Goal: Task Accomplishment & Management: Use online tool/utility

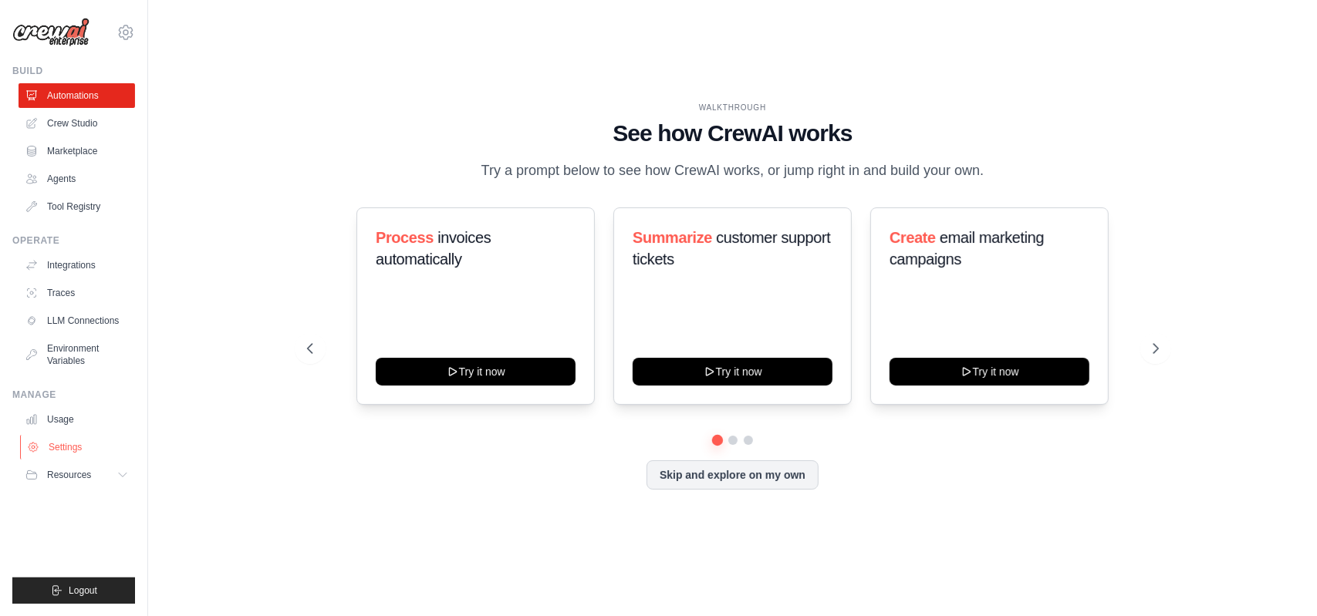
click at [84, 446] on link "Settings" at bounding box center [78, 447] width 116 height 25
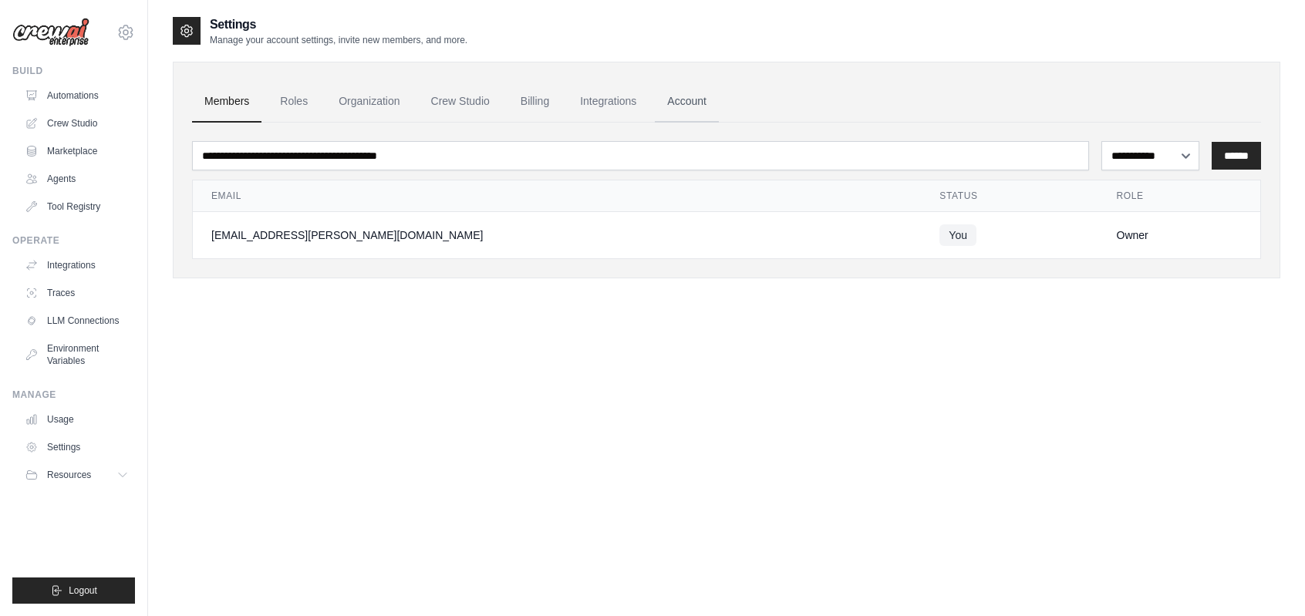
click at [719, 104] on link "Account" at bounding box center [687, 102] width 64 height 42
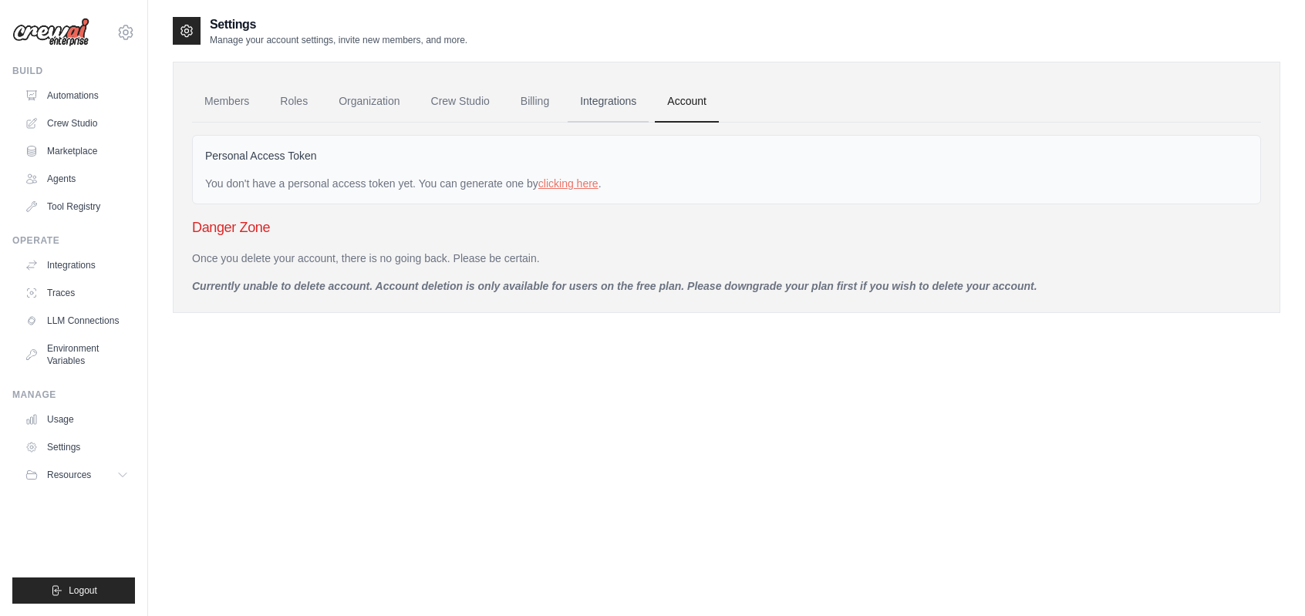
click at [622, 105] on link "Integrations" at bounding box center [608, 102] width 81 height 42
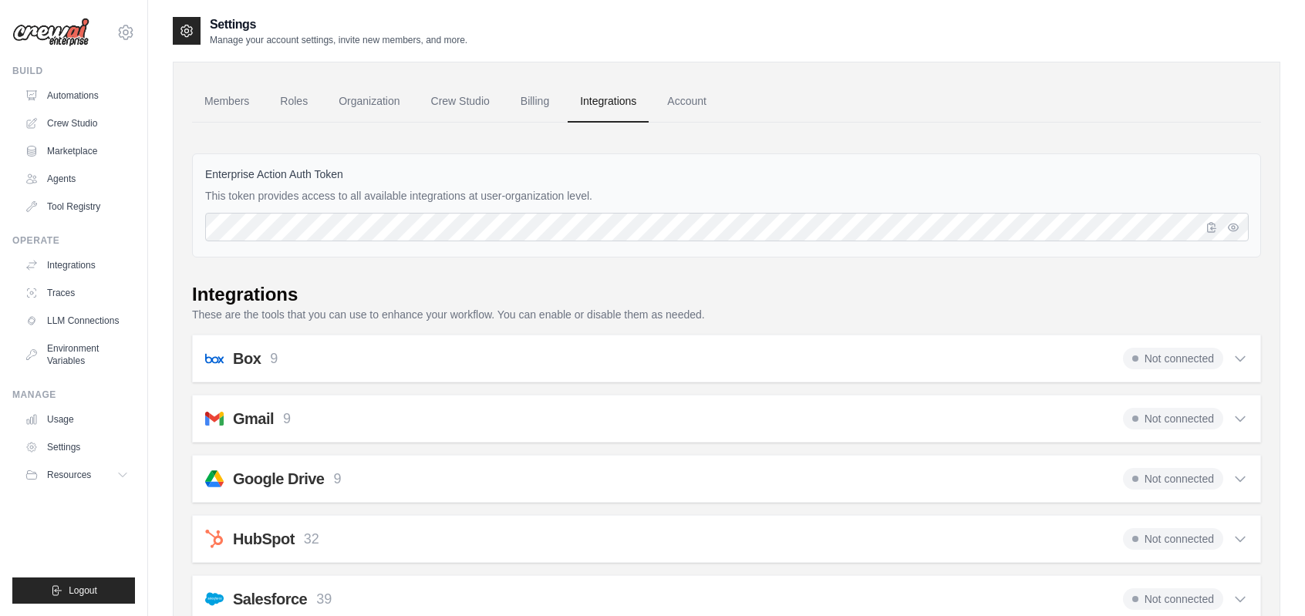
click at [535, 110] on link "Billing" at bounding box center [534, 102] width 53 height 42
click at [483, 110] on link "Crew Studio" at bounding box center [460, 102] width 83 height 42
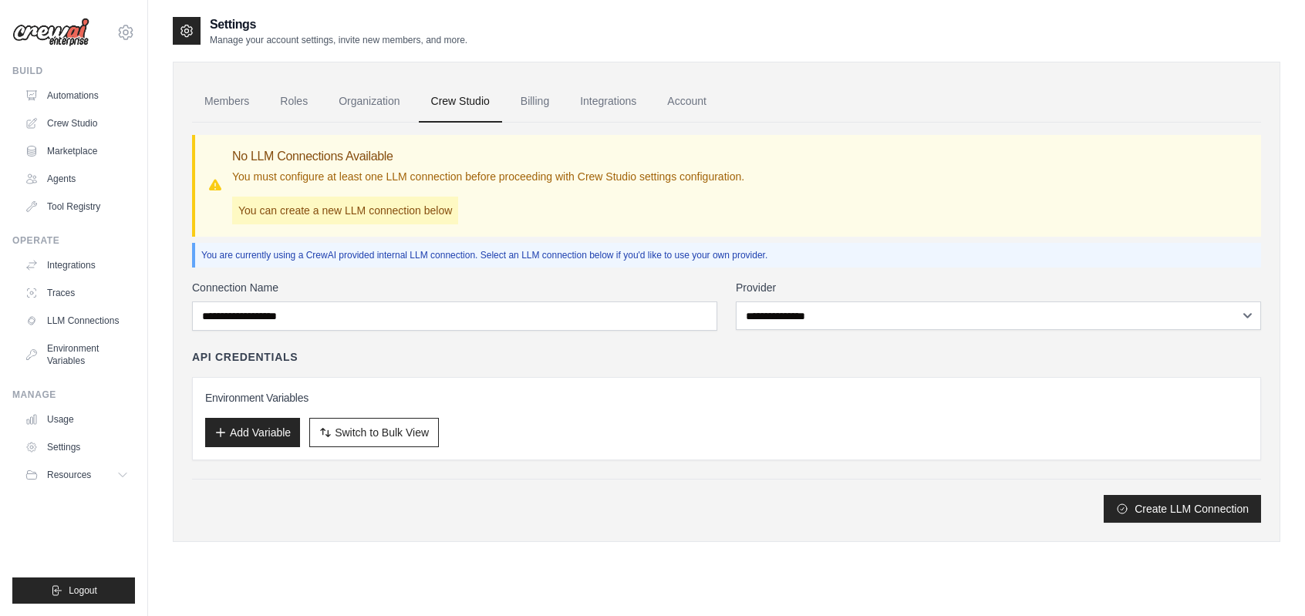
click at [368, 112] on link "Organization" at bounding box center [369, 102] width 86 height 42
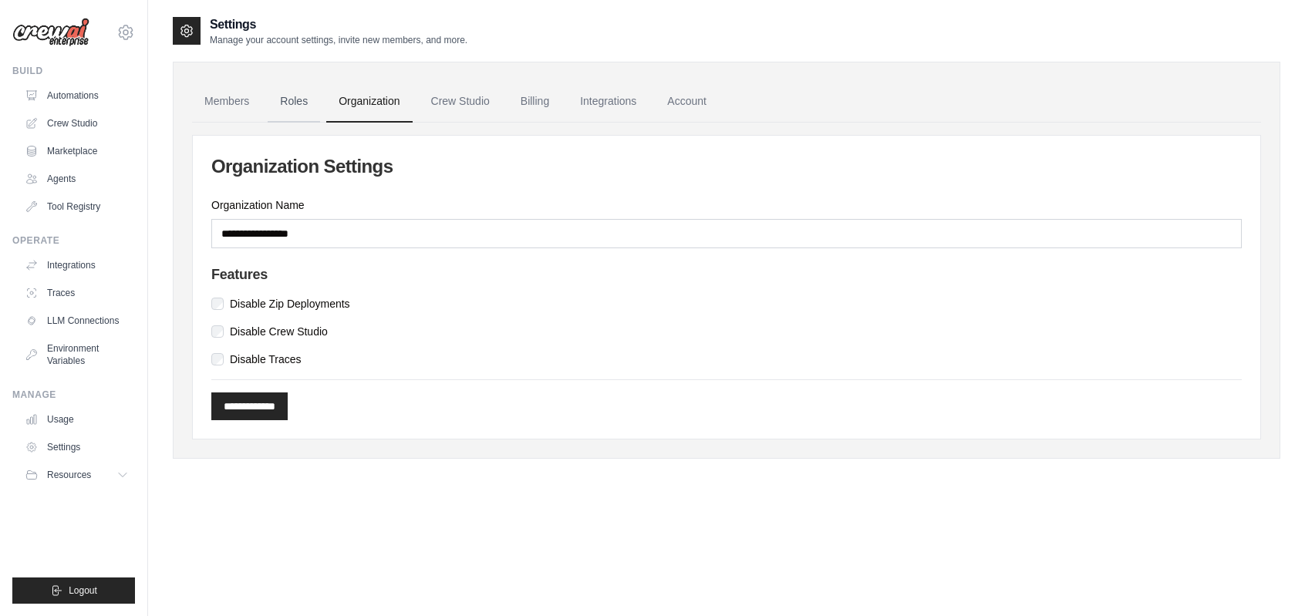
click at [310, 113] on link "Roles" at bounding box center [294, 102] width 52 height 42
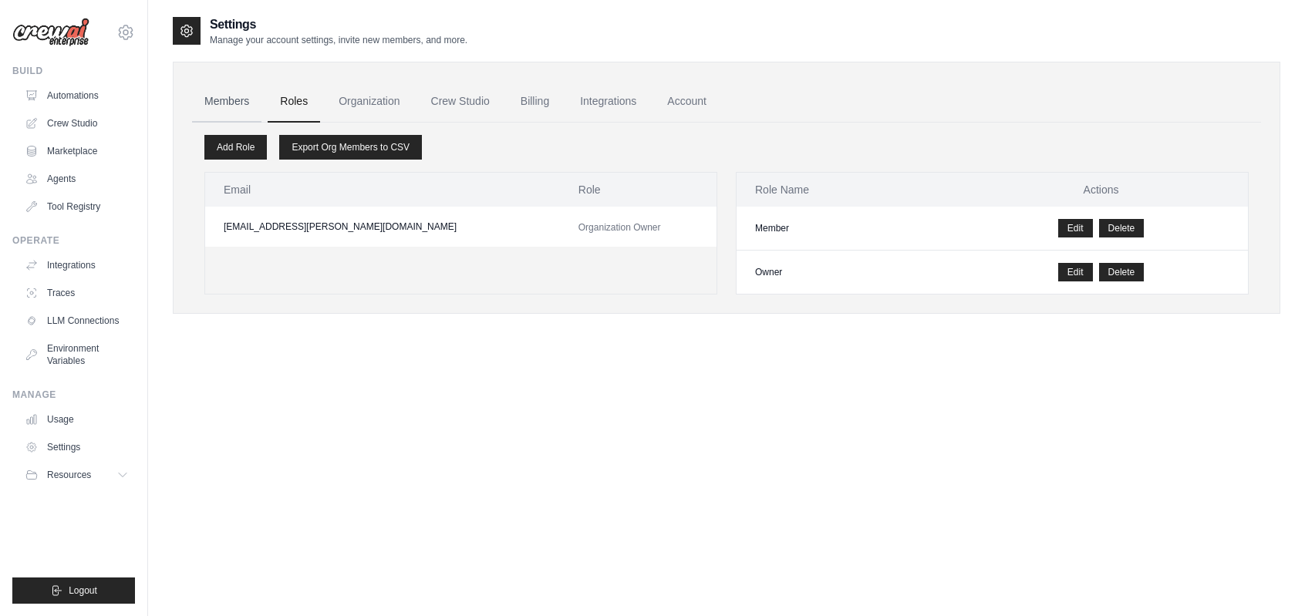
click at [224, 107] on link "Members" at bounding box center [226, 102] width 69 height 42
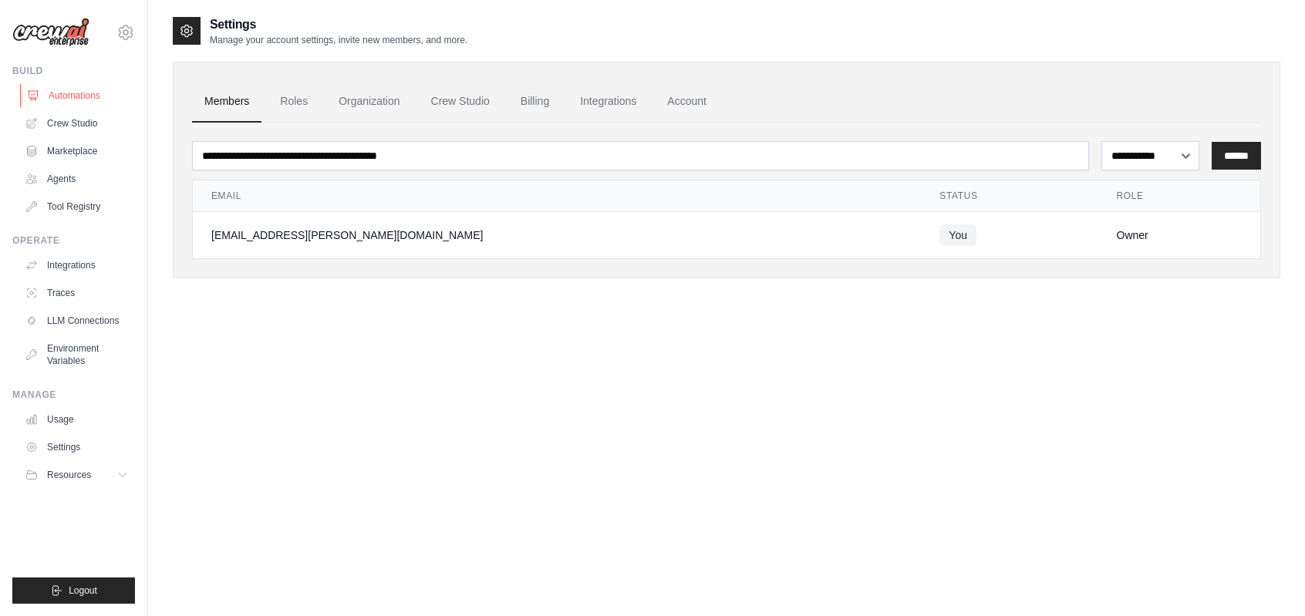
click at [73, 93] on link "Automations" at bounding box center [78, 95] width 116 height 25
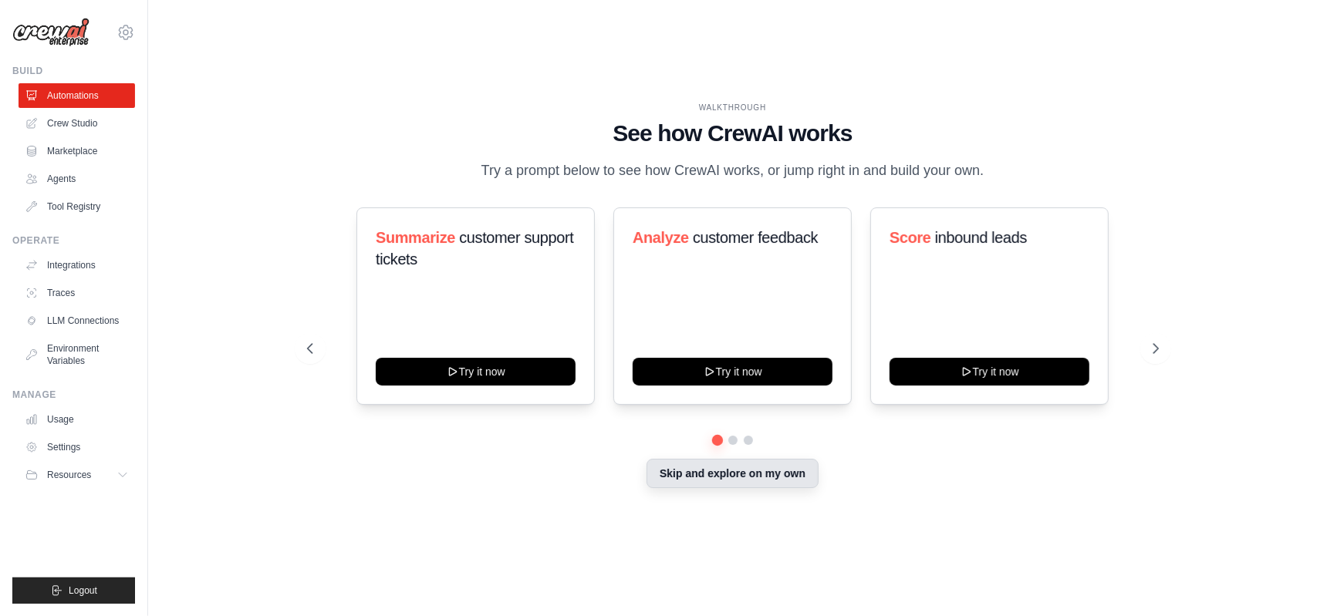
click at [708, 488] on button "Skip and explore on my own" at bounding box center [732, 473] width 172 height 29
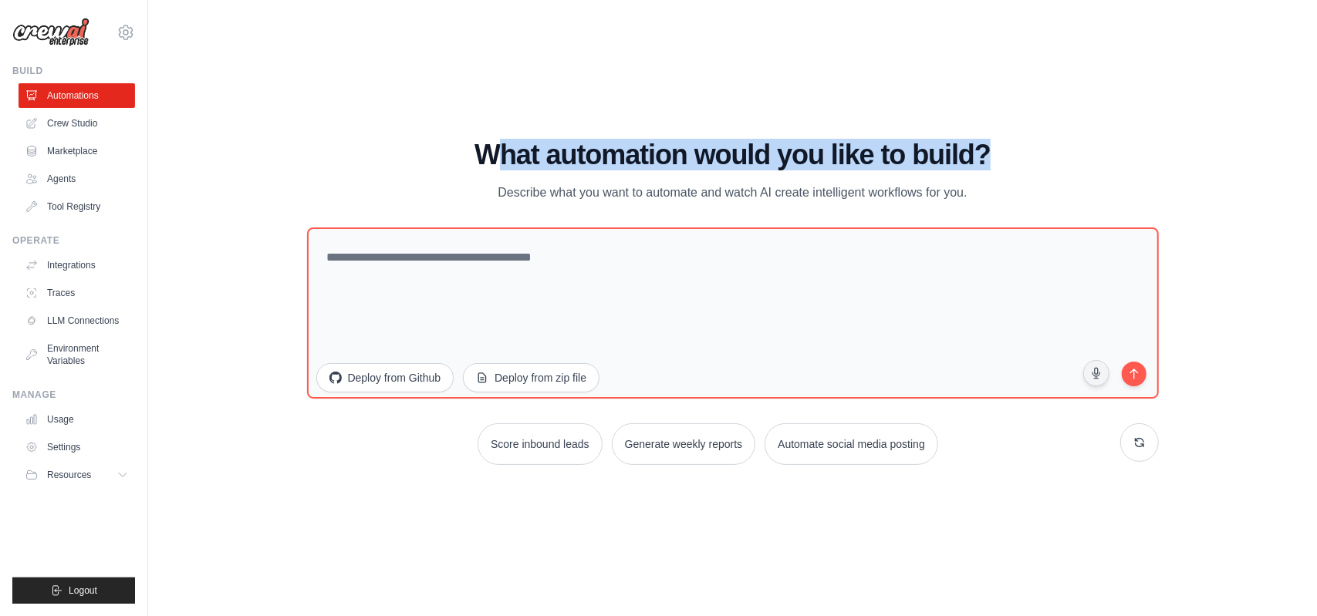
drag, startPoint x: 494, startPoint y: 142, endPoint x: 1011, endPoint y: 157, distance: 516.3
click at [1011, 157] on h1 "What automation would you like to build?" at bounding box center [733, 155] width 852 height 31
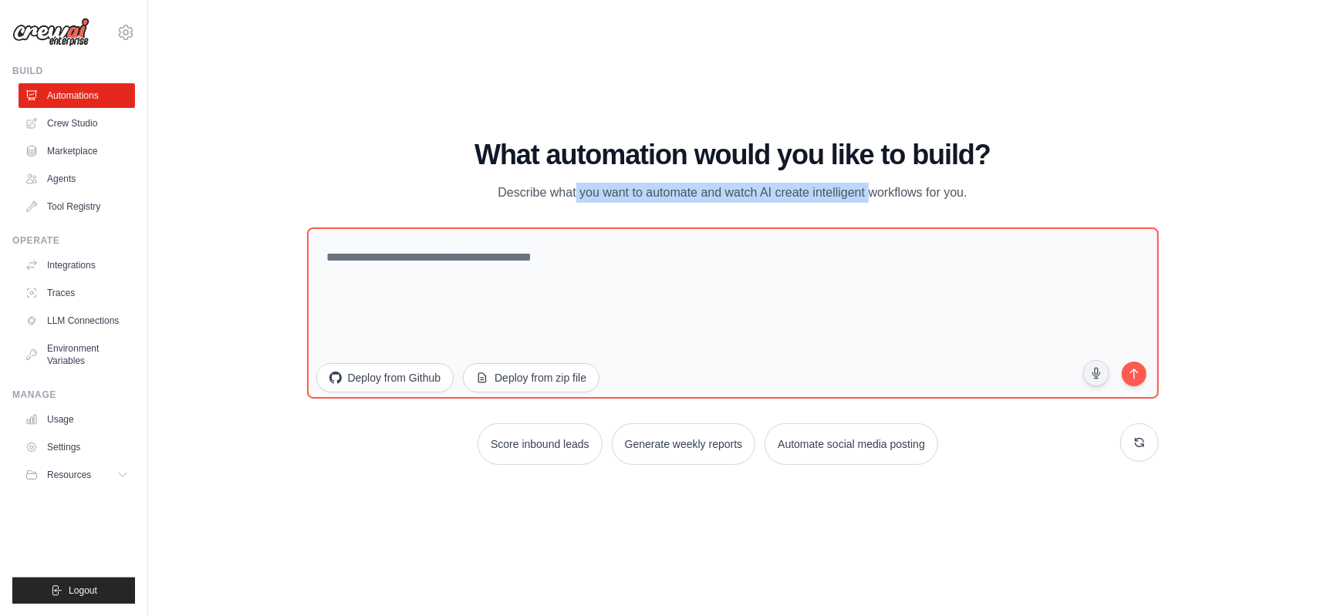
drag, startPoint x: 501, startPoint y: 187, endPoint x: 841, endPoint y: 189, distance: 340.2
click at [841, 189] on p "Describe what you want to automate and watch AI create intelligent workflows fo…" at bounding box center [733, 193] width 518 height 20
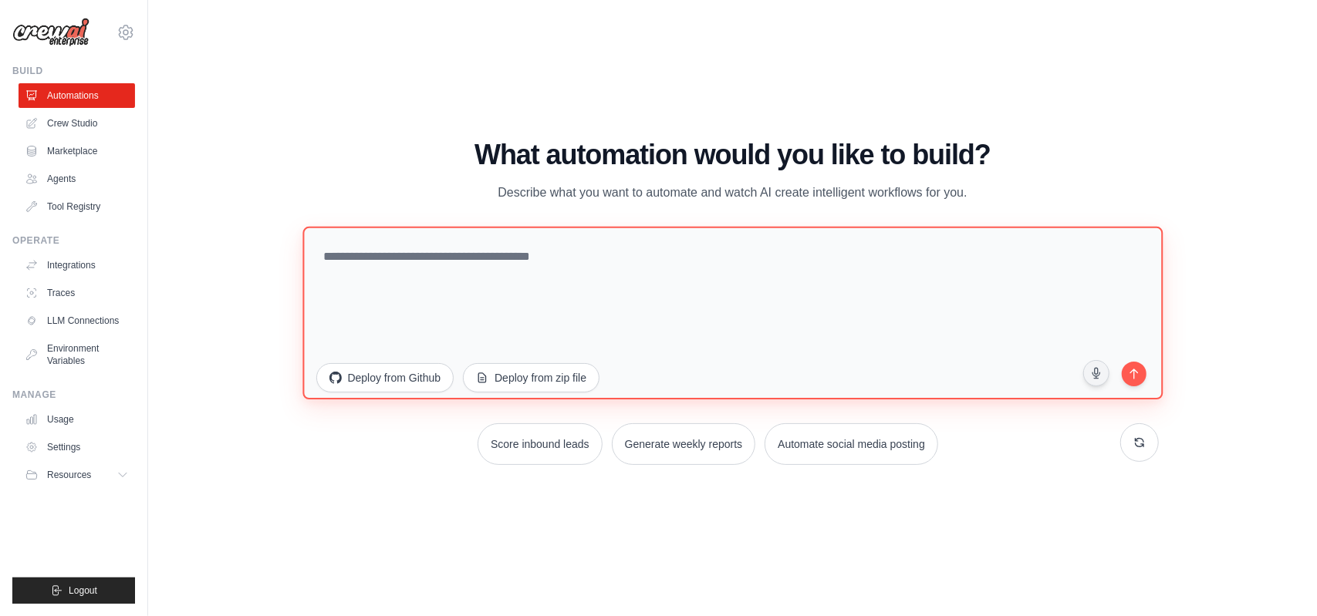
click at [647, 301] on textarea at bounding box center [732, 312] width 860 height 173
type textarea "*"
type textarea "******"
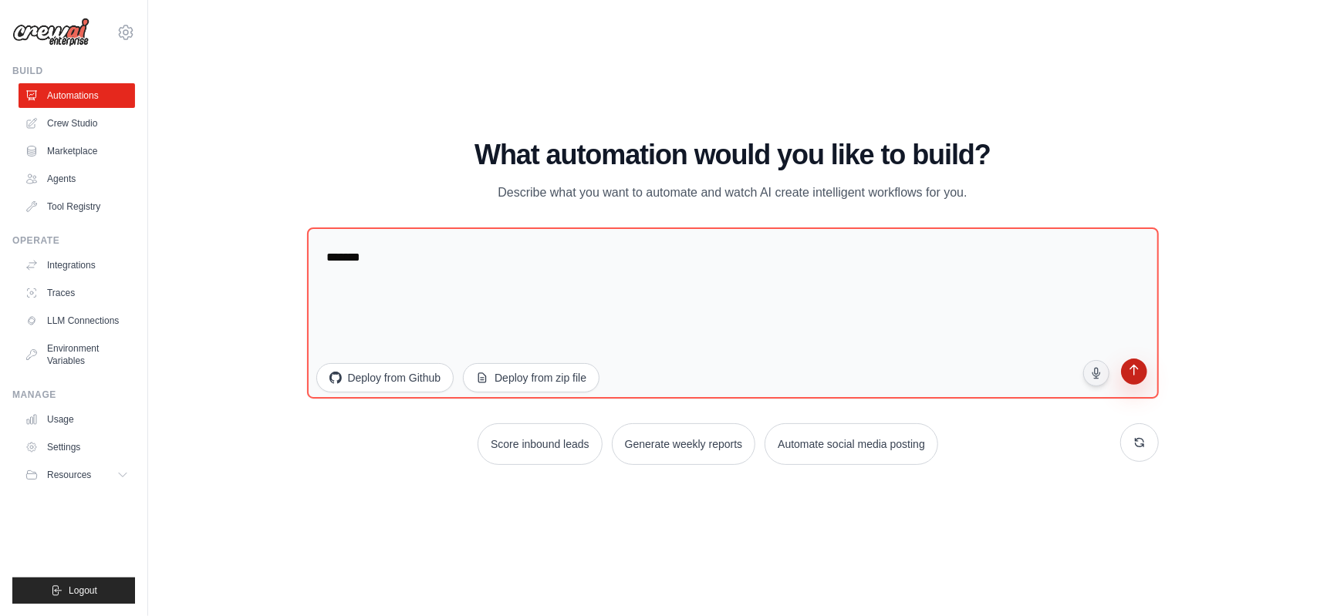
click at [1134, 377] on icon "submit" at bounding box center [1133, 371] width 8 height 11
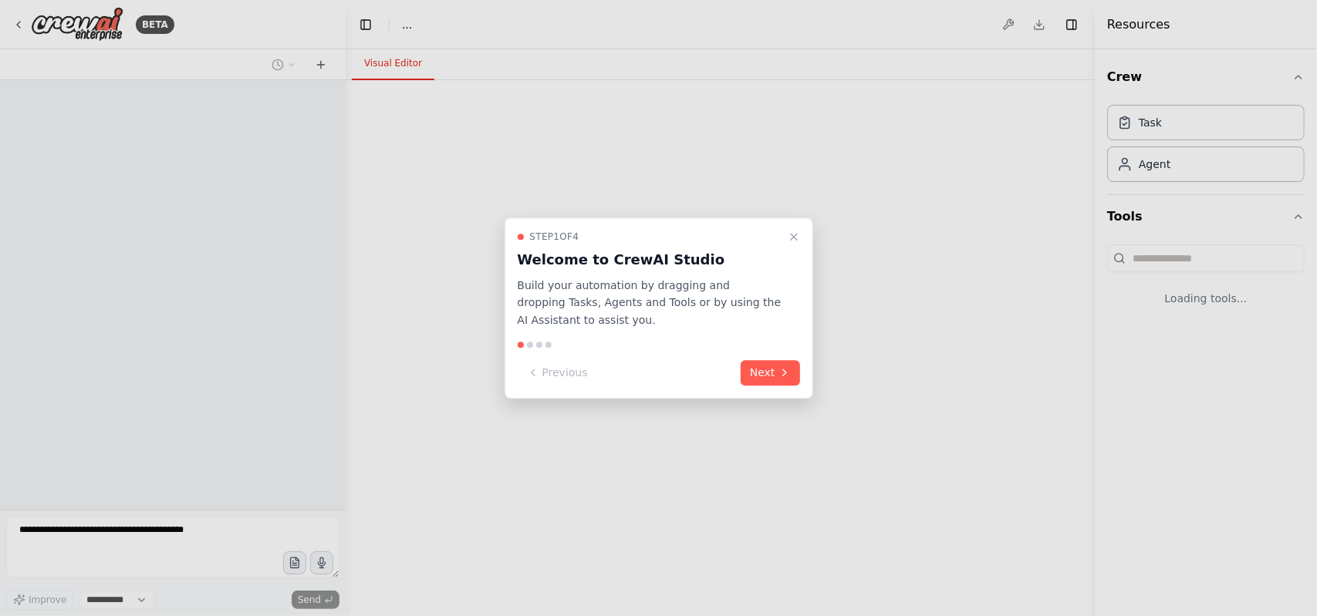
select select "****"
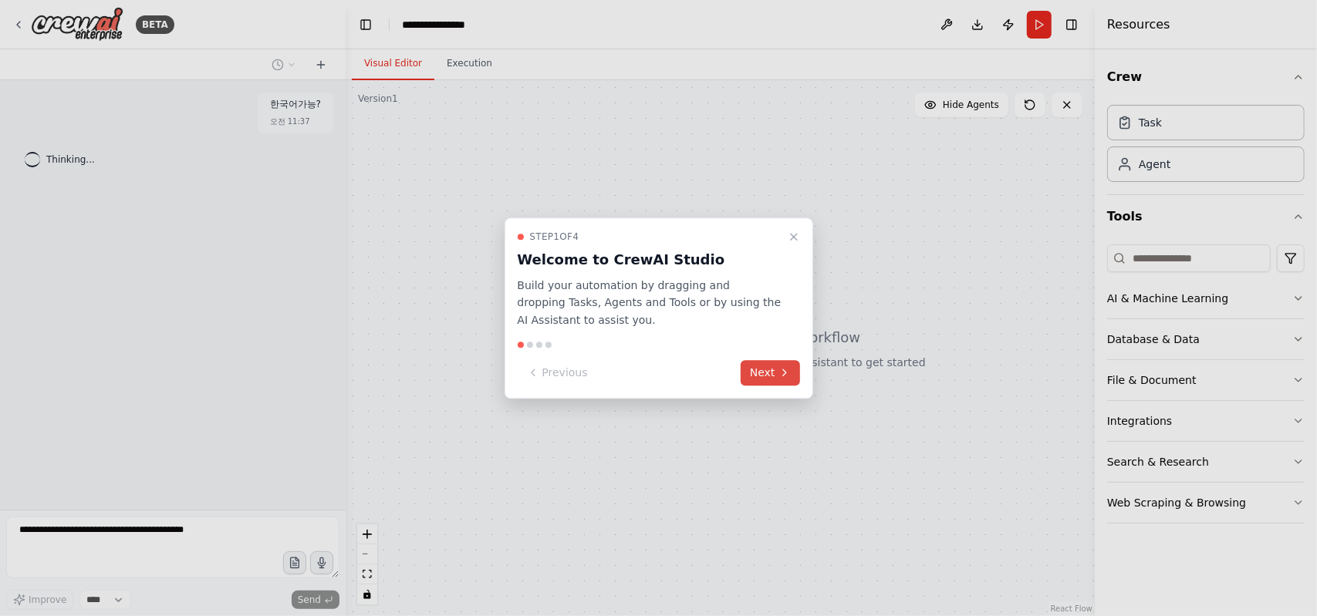
click at [788, 377] on icon at bounding box center [784, 373] width 12 height 12
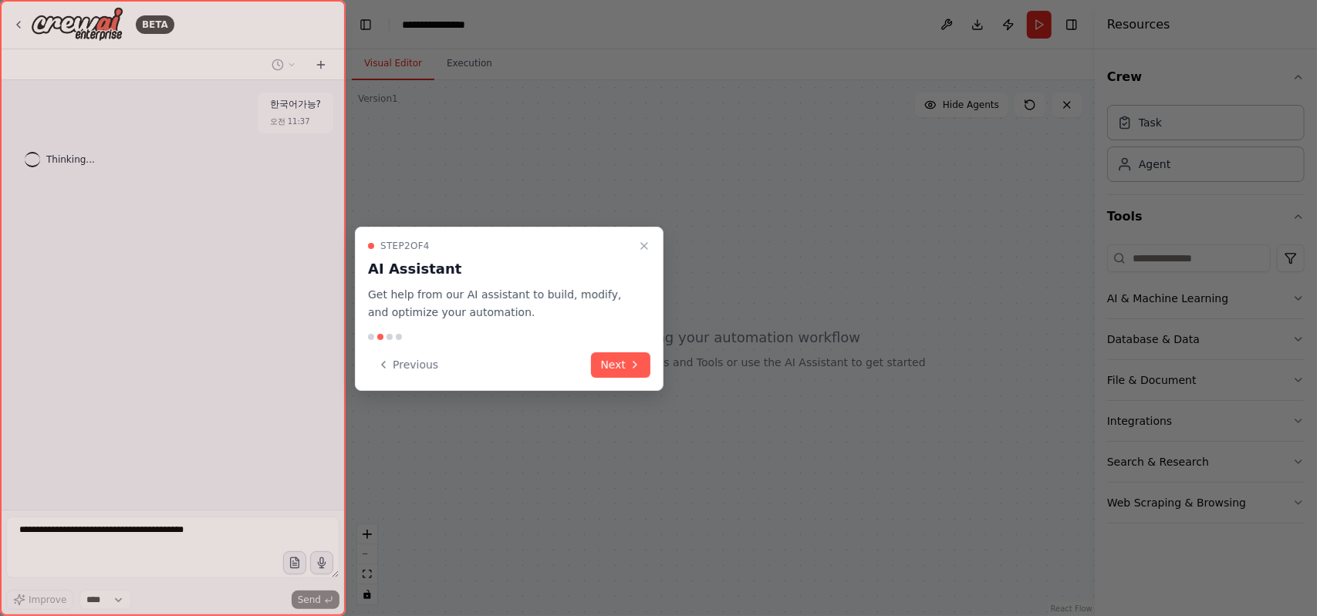
click at [653, 368] on div "Step 2 of 4 AI Assistant Get help from our AI assistant to build, modify, and o…" at bounding box center [509, 309] width 309 height 164
click at [653, 365] on div "Step 2 of 4 AI Assistant Get help from our AI assistant to build, modify, and o…" at bounding box center [509, 309] width 309 height 164
click at [640, 363] on icon at bounding box center [635, 365] width 12 height 12
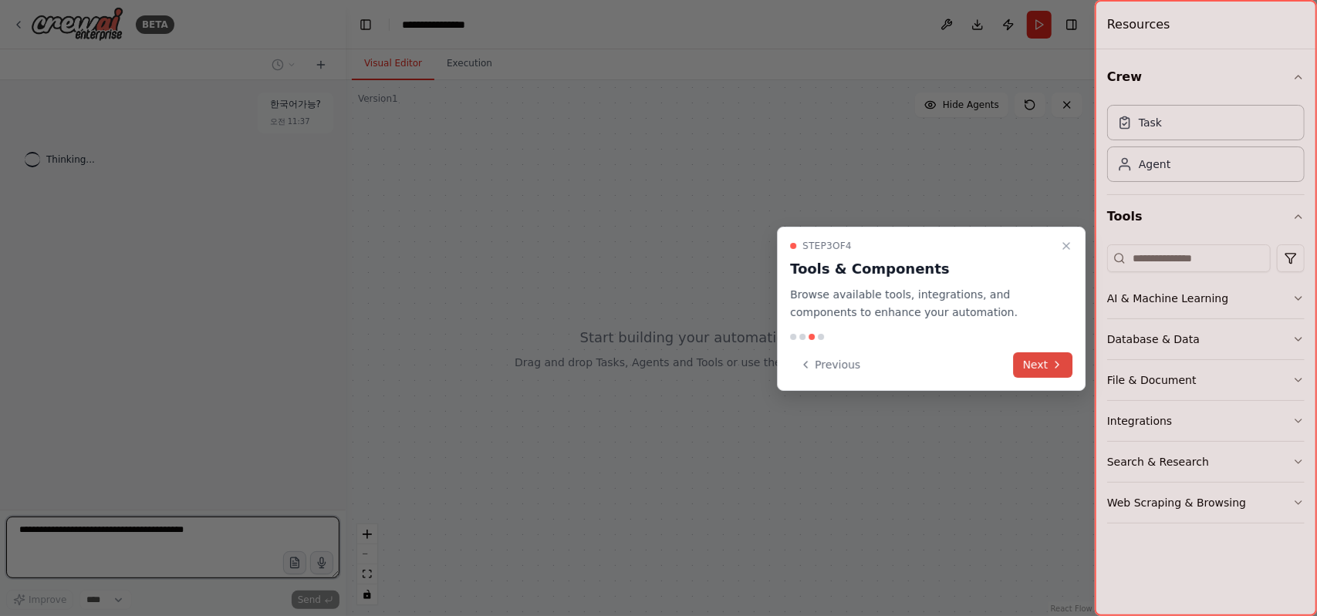
click at [1067, 363] on button "Next" at bounding box center [1043, 365] width 59 height 25
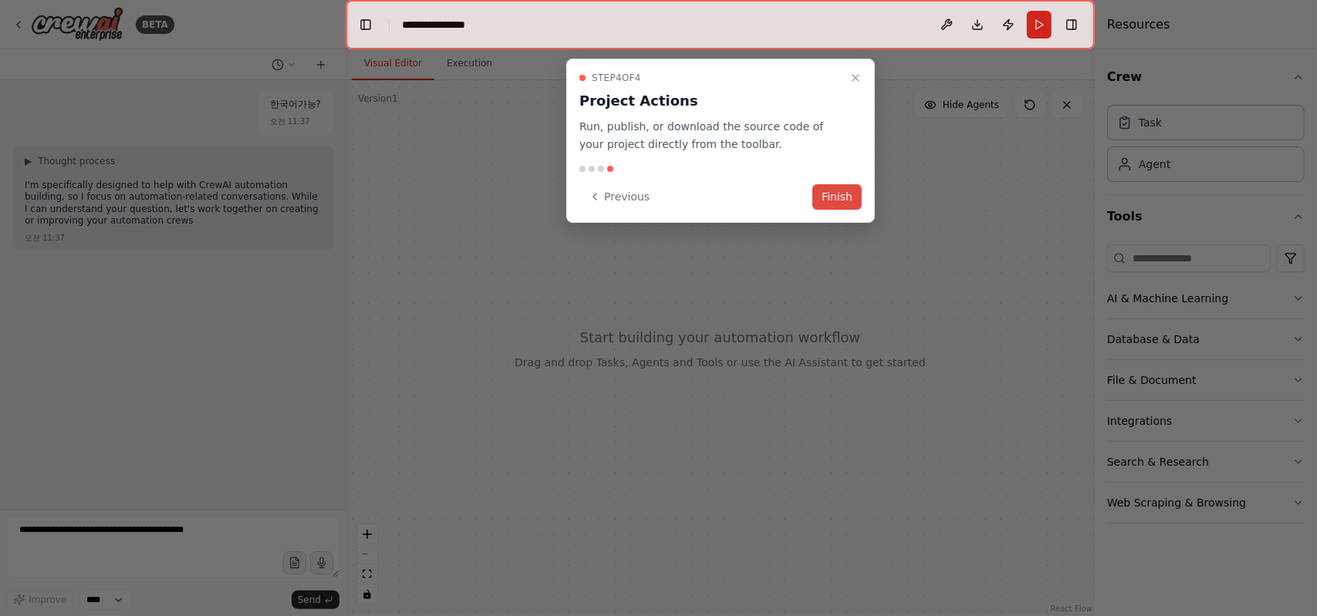
click at [847, 194] on button "Finish" at bounding box center [836, 196] width 49 height 25
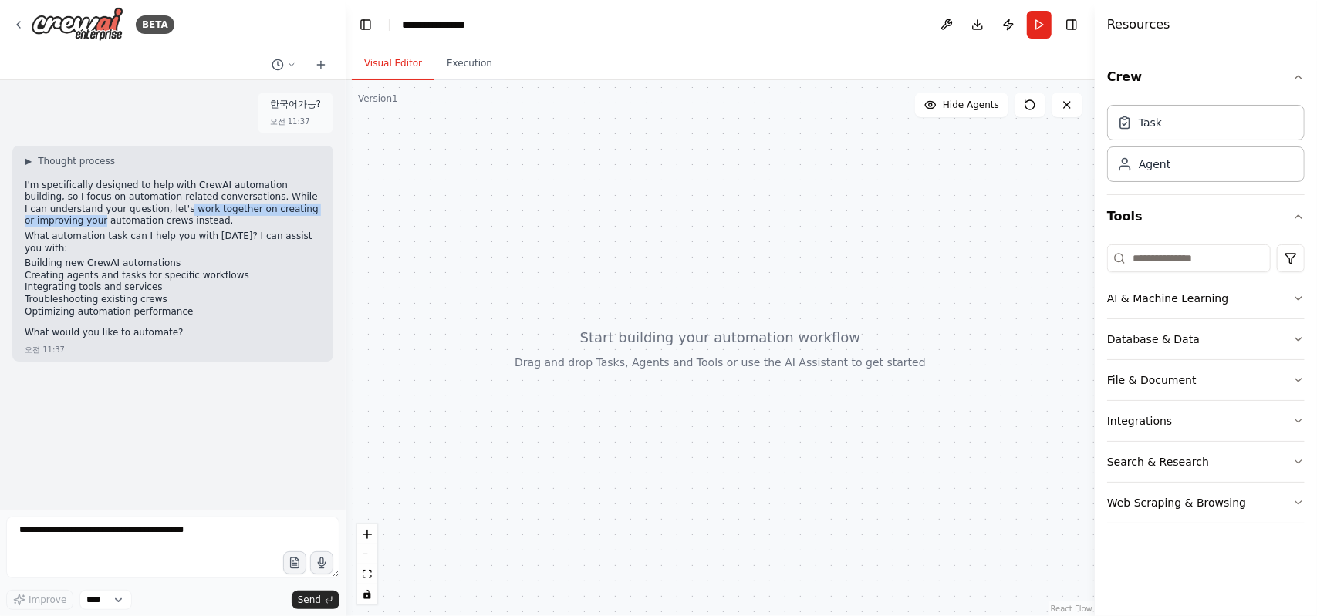
drag, startPoint x: 105, startPoint y: 212, endPoint x: 302, endPoint y: 209, distance: 197.5
click at [302, 209] on p "I'm specifically designed to help with CrewAI automation building, so I focus o…" at bounding box center [173, 204] width 296 height 48
click at [278, 240] on p "What automation task can I help you with today? I can assist you with:" at bounding box center [173, 243] width 296 height 24
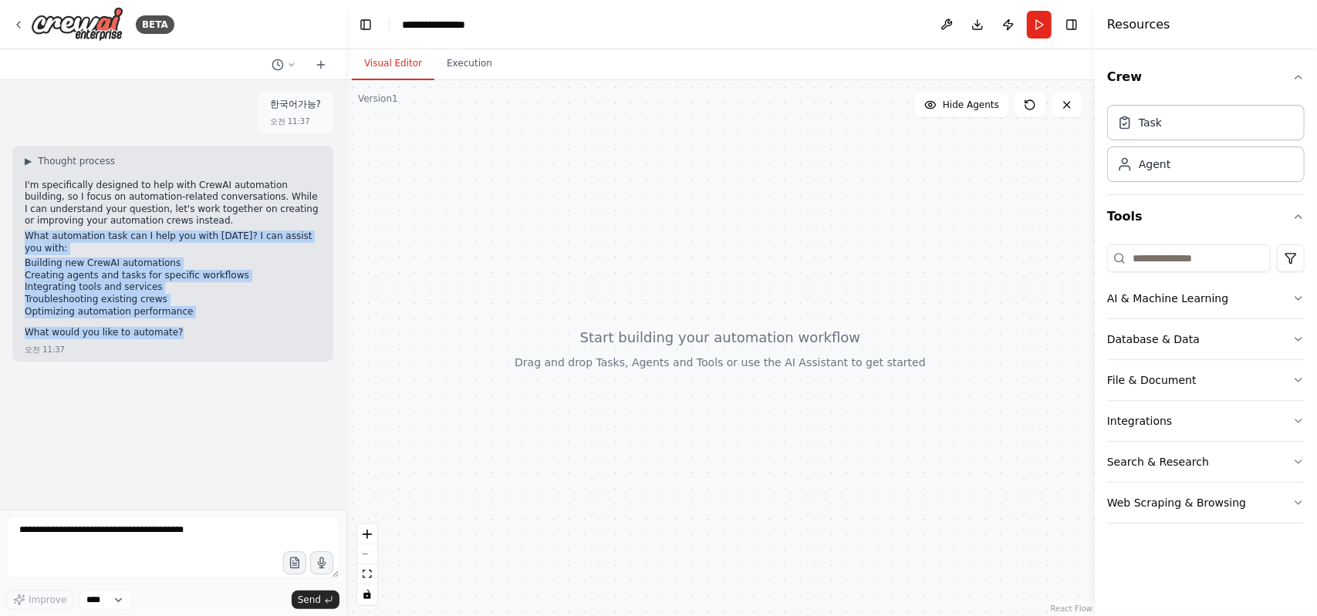
drag, startPoint x: 26, startPoint y: 238, endPoint x: 309, endPoint y: 494, distance: 381.2
click at [313, 367] on div "한국어가능? 오전 11:37 ▶ Thought process I'm specifically designed to help with CrewAI…" at bounding box center [173, 295] width 346 height 430
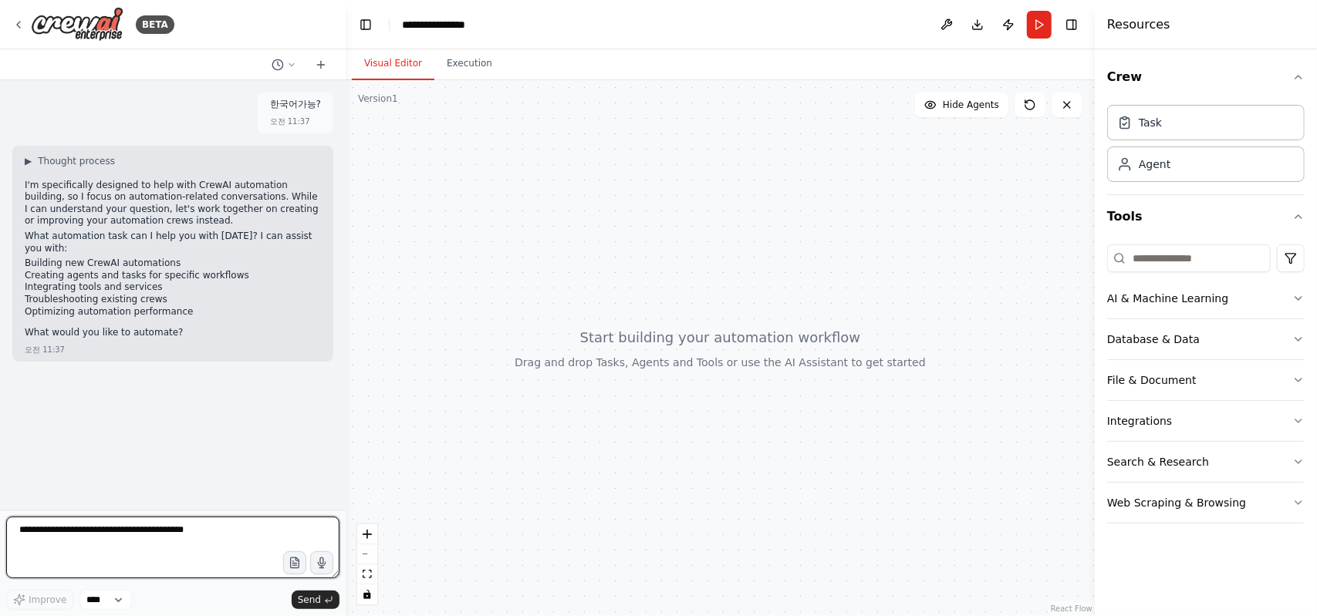
click at [218, 523] on textarea at bounding box center [172, 548] width 333 height 62
type textarea "*"
type textarea "**********"
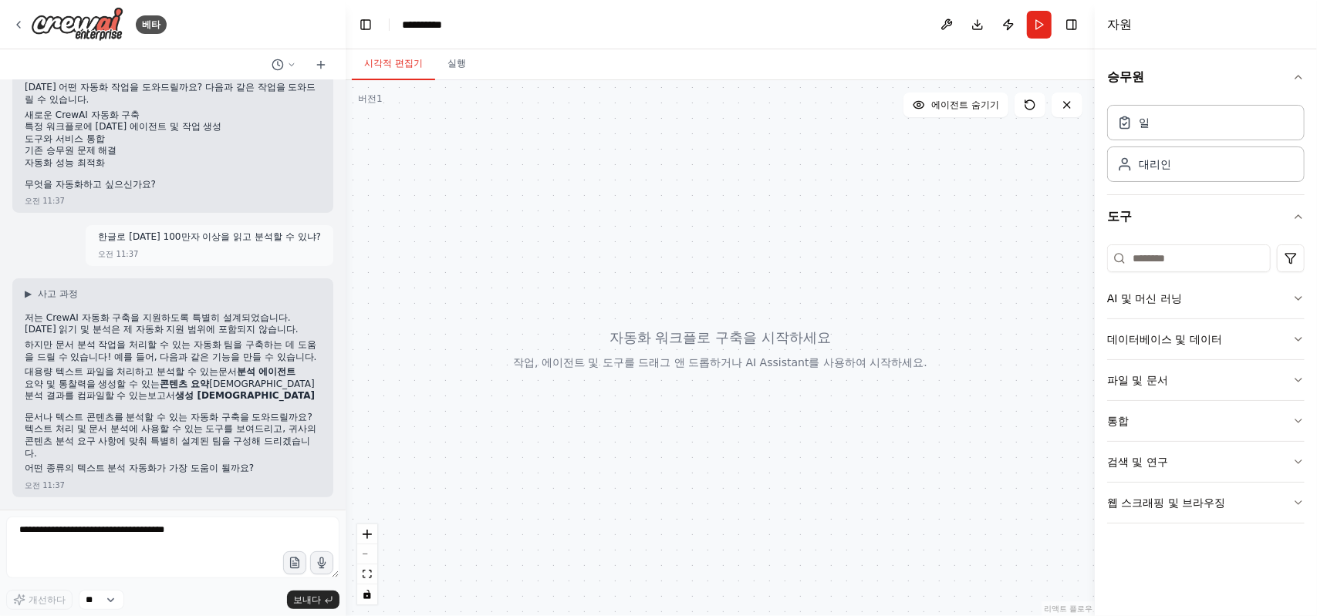
scroll to position [146, 0]
